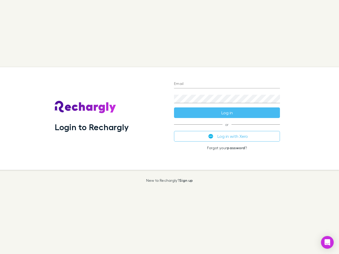
click at [169, 127] on div "Login to Rechargly" at bounding box center [110, 118] width 119 height 103
click at [227, 84] on input "Email" at bounding box center [227, 84] width 106 height 8
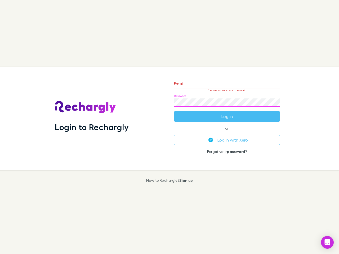
click at [227, 113] on form "Email Please enter a valid email. Password Log in" at bounding box center [227, 99] width 106 height 46
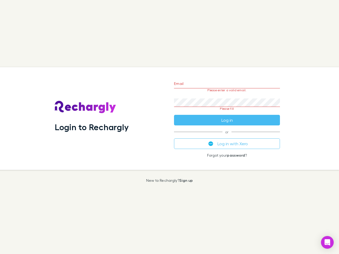
click at [227, 136] on div "Email Please enter a valid email. Password Please fill Log in or Log in with Xe…" at bounding box center [227, 118] width 114 height 103
click at [327, 242] on icon "Open Intercom Messenger" at bounding box center [327, 242] width 6 height 6
